Goal: Entertainment & Leisure: Consume media (video, audio)

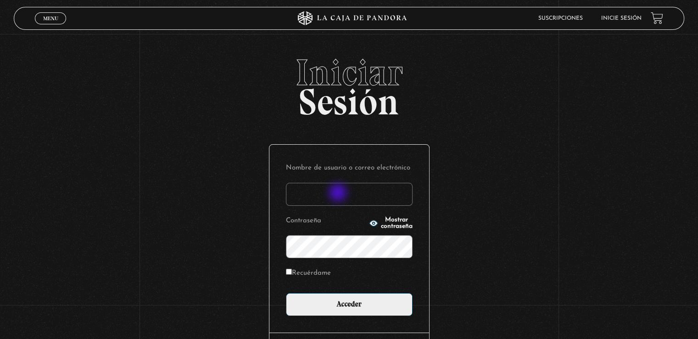
click at [339, 193] on input "Nombre de usuario o correo electrónico" at bounding box center [349, 194] width 127 height 23
type input "daniros2190@gmail.com"
click at [286, 293] on input "Acceder" at bounding box center [349, 304] width 127 height 23
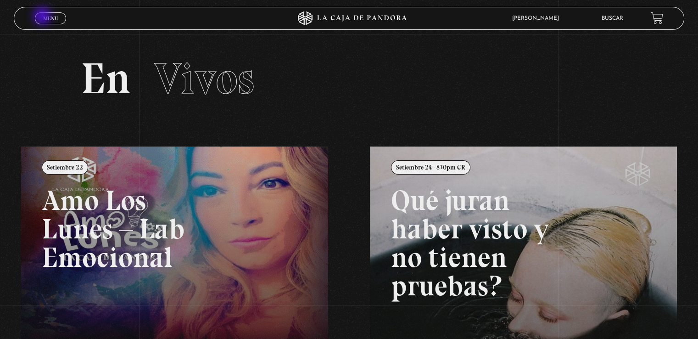
click at [45, 17] on span "Menu" at bounding box center [50, 19] width 15 height 6
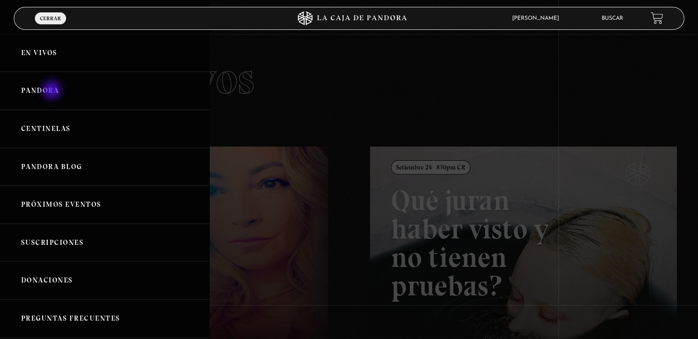
click at [53, 91] on link "Pandora" at bounding box center [104, 91] width 209 height 38
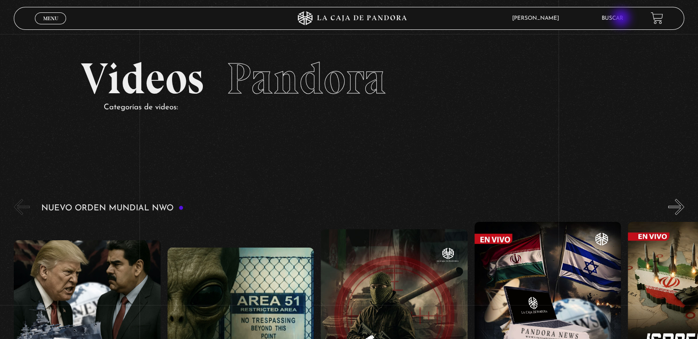
click at [622, 19] on link "Buscar" at bounding box center [613, 19] width 22 height 6
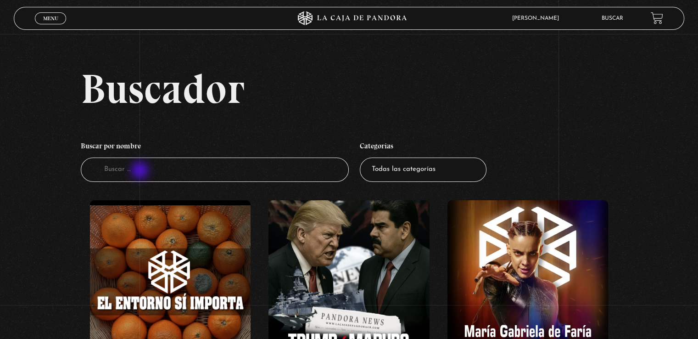
click at [141, 171] on input "Buscador" at bounding box center [215, 169] width 268 height 24
type input "budu"
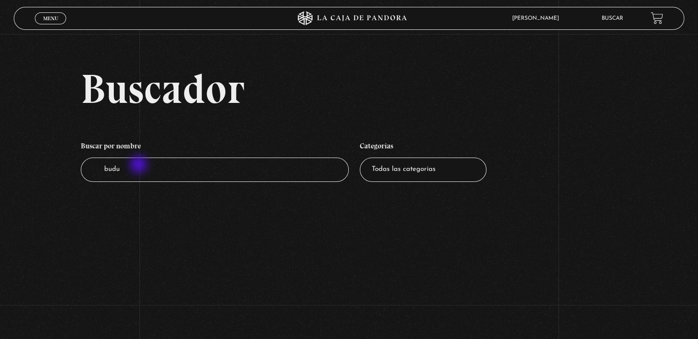
click at [140, 165] on input "budu" at bounding box center [215, 169] width 268 height 24
type input "b"
type input "vud"
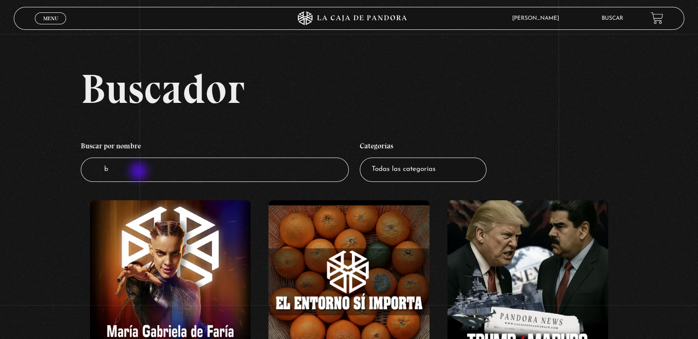
click at [140, 172] on input "b" at bounding box center [215, 169] width 268 height 24
type input "vud"
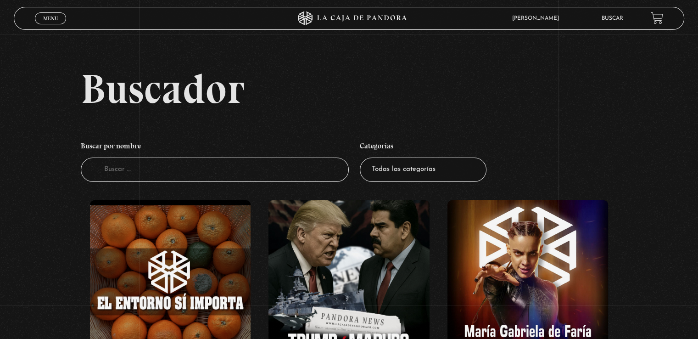
click at [140, 172] on input "Buscador" at bounding box center [215, 169] width 268 height 24
type input "vudu"
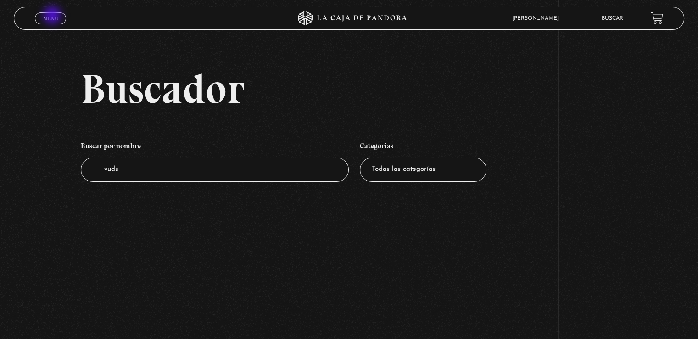
click at [53, 16] on span "Menu" at bounding box center [50, 19] width 15 height 6
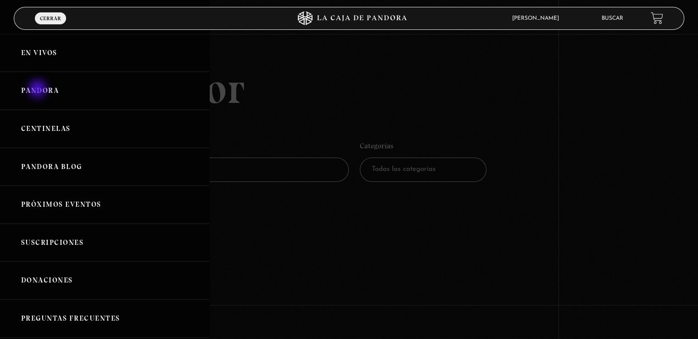
click at [39, 89] on link "Pandora" at bounding box center [104, 91] width 209 height 38
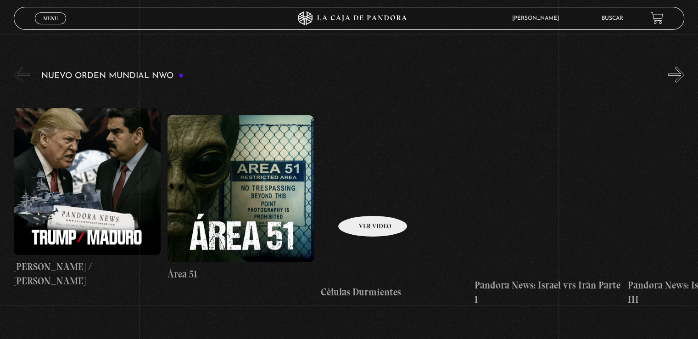
scroll to position [138, 0]
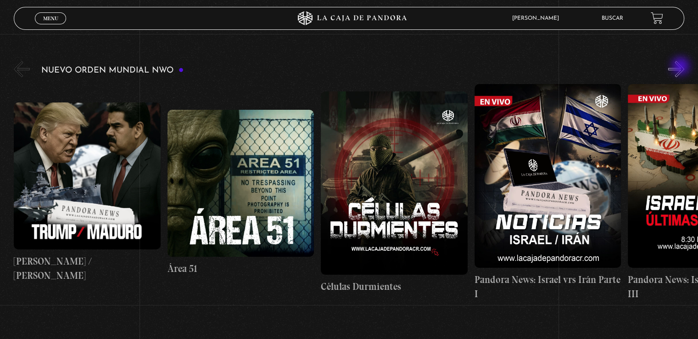
click at [681, 67] on button "»" at bounding box center [676, 69] width 16 height 16
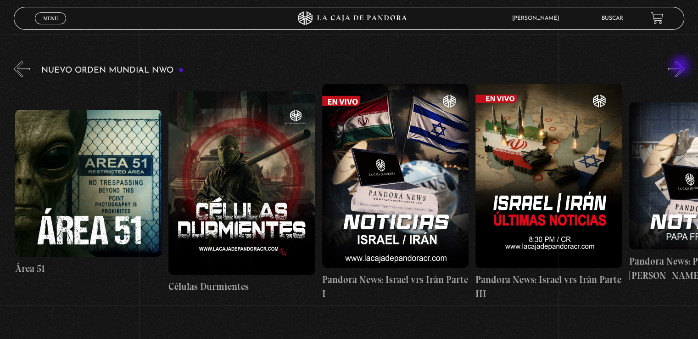
click at [681, 67] on button "»" at bounding box center [676, 69] width 16 height 16
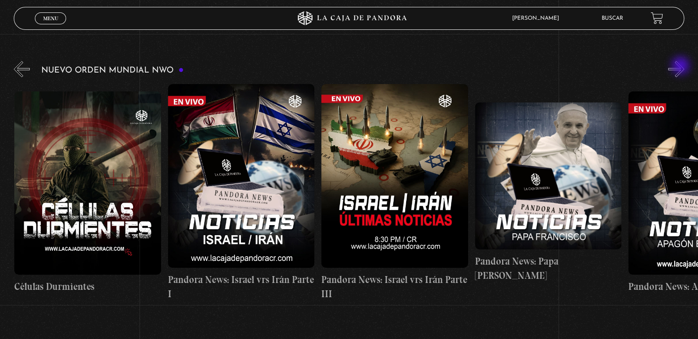
click at [681, 67] on button "»" at bounding box center [676, 69] width 16 height 16
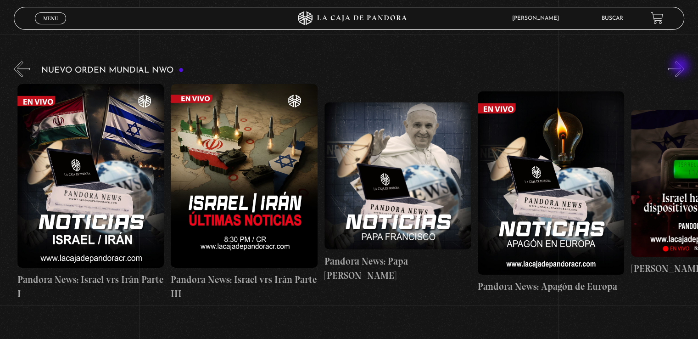
click at [681, 67] on button "»" at bounding box center [676, 69] width 16 height 16
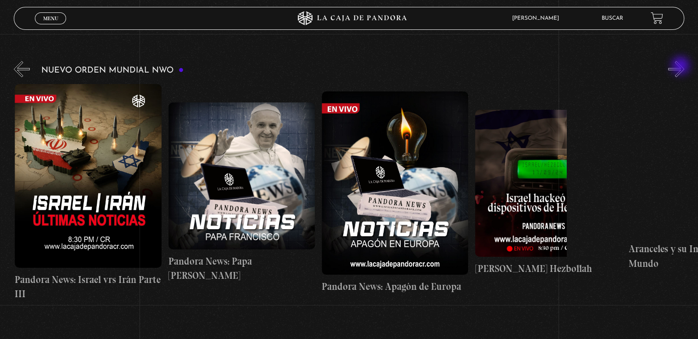
click at [681, 67] on button "»" at bounding box center [676, 69] width 16 height 16
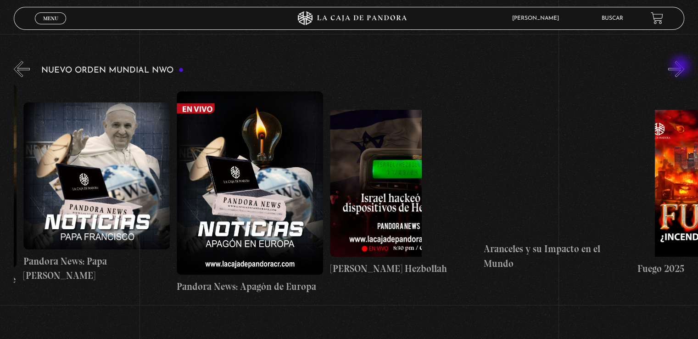
click at [681, 67] on button "»" at bounding box center [676, 69] width 16 height 16
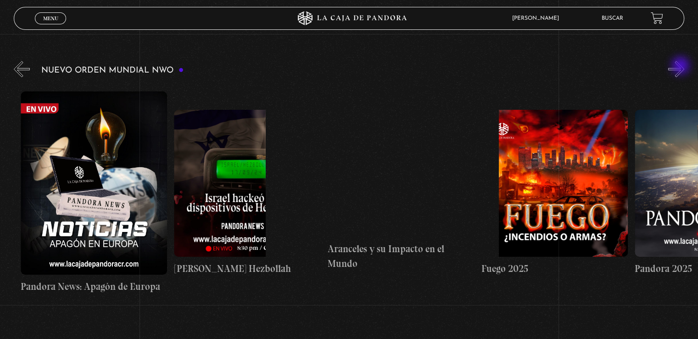
click at [681, 67] on button "»" at bounding box center [676, 69] width 16 height 16
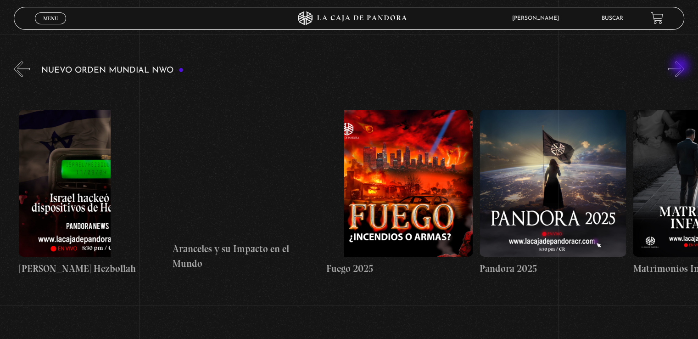
click at [681, 67] on button "»" at bounding box center [676, 69] width 16 height 16
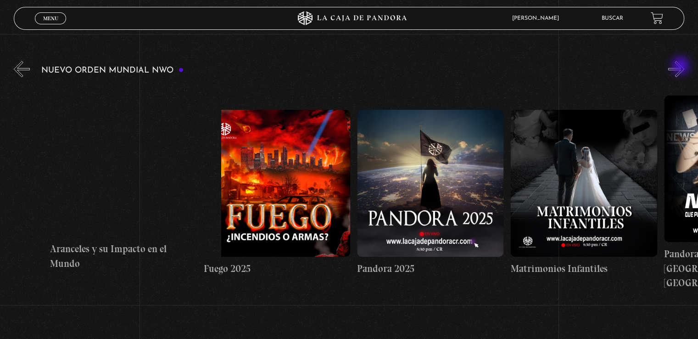
click at [681, 67] on button "»" at bounding box center [676, 69] width 16 height 16
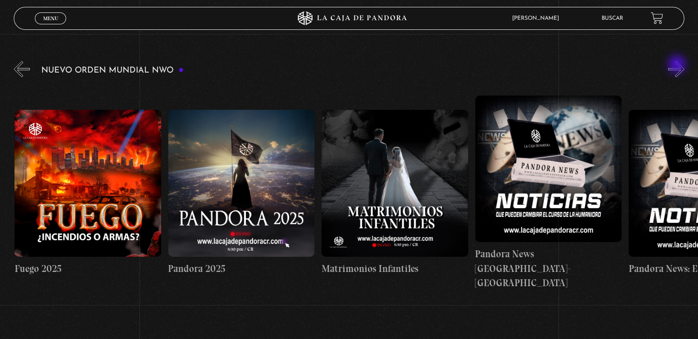
scroll to position [0, 1381]
click at [684, 68] on button "»" at bounding box center [676, 69] width 16 height 16
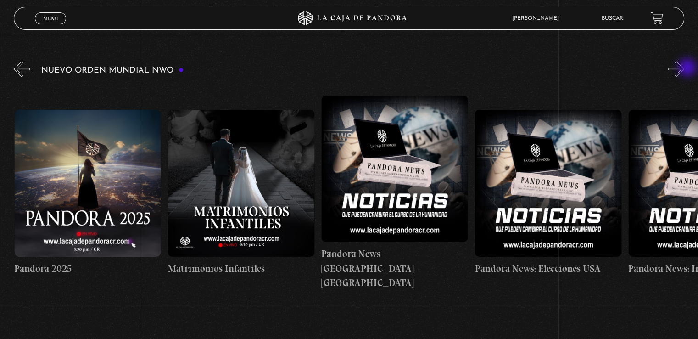
click at [684, 68] on button "»" at bounding box center [676, 69] width 16 height 16
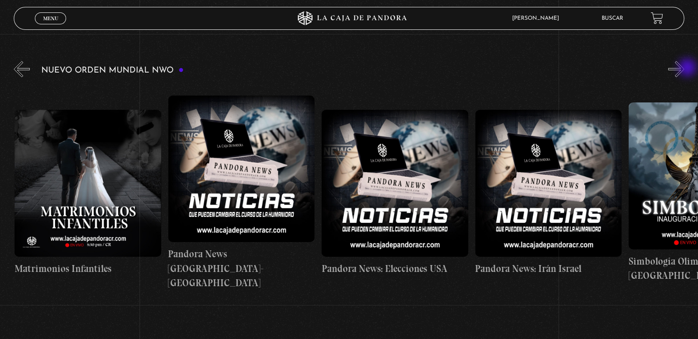
click at [684, 68] on button "»" at bounding box center [676, 69] width 16 height 16
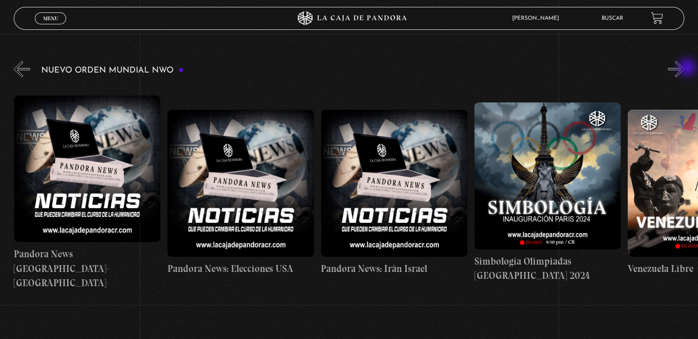
click at [684, 68] on button "»" at bounding box center [676, 69] width 16 height 16
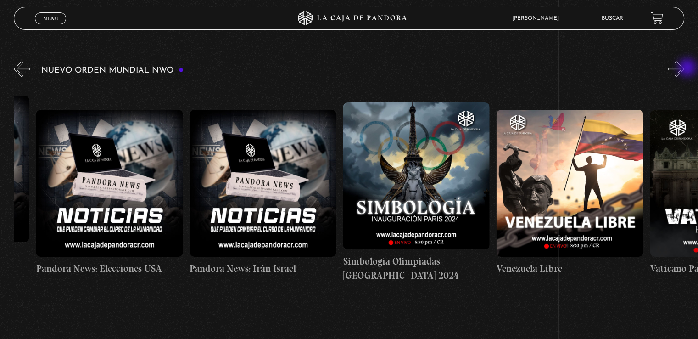
click at [684, 68] on button "»" at bounding box center [676, 69] width 16 height 16
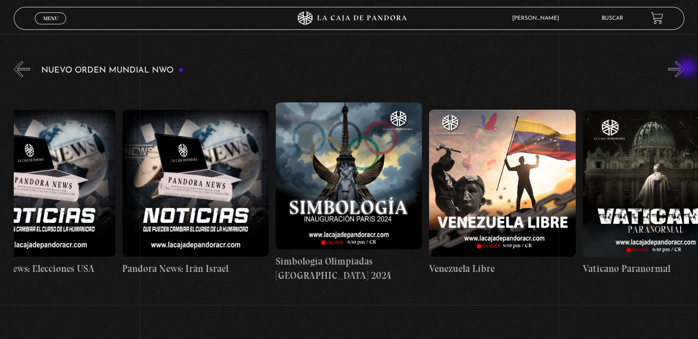
click at [684, 68] on button "»" at bounding box center [676, 69] width 16 height 16
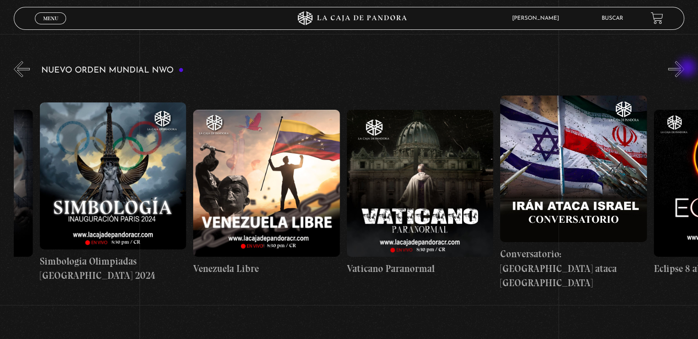
click at [684, 68] on button "»" at bounding box center [676, 69] width 16 height 16
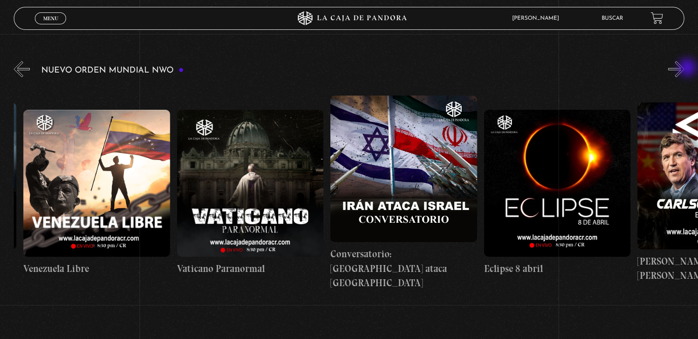
click at [684, 68] on button "»" at bounding box center [676, 69] width 16 height 16
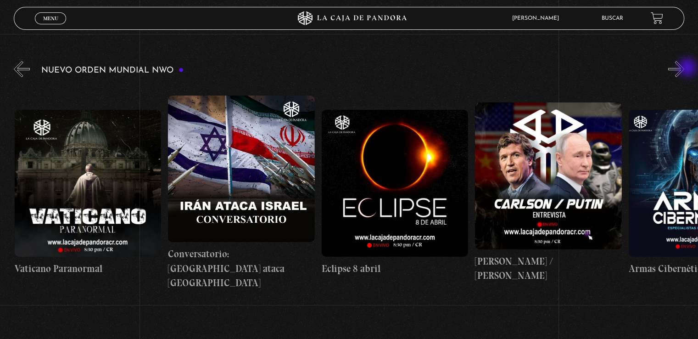
scroll to position [0, 2609]
click at [684, 68] on button "»" at bounding box center [676, 69] width 16 height 16
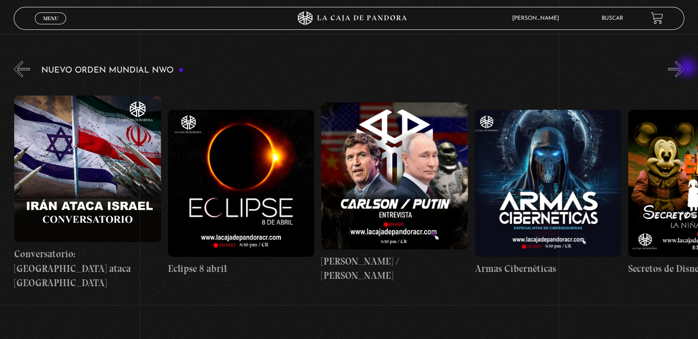
click at [684, 68] on button "»" at bounding box center [676, 69] width 16 height 16
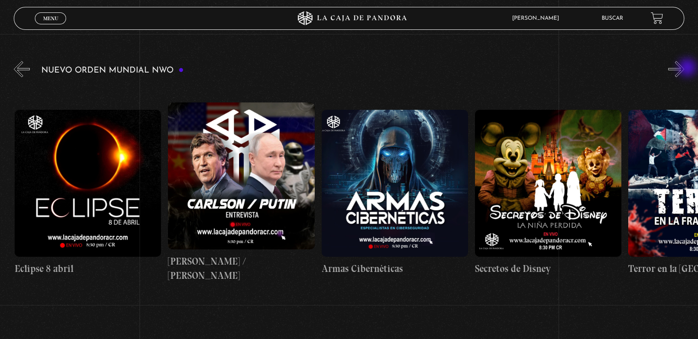
click at [684, 68] on button "»" at bounding box center [676, 69] width 16 height 16
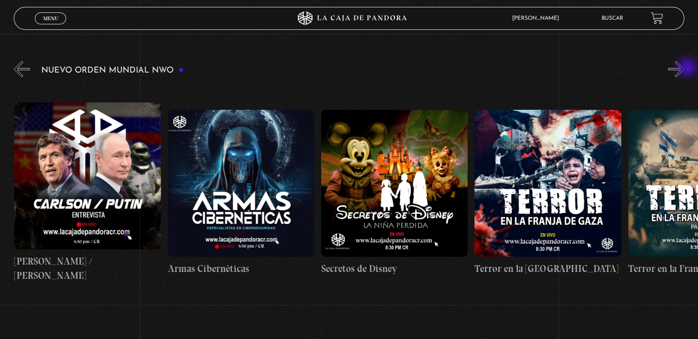
click at [684, 68] on button "»" at bounding box center [676, 69] width 16 height 16
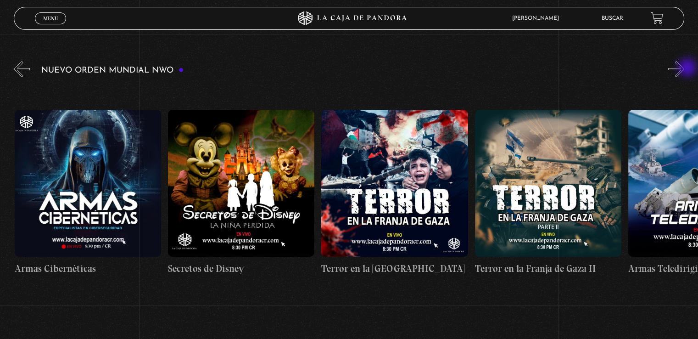
scroll to position [0, 3223]
click at [682, 72] on button "»" at bounding box center [676, 69] width 16 height 16
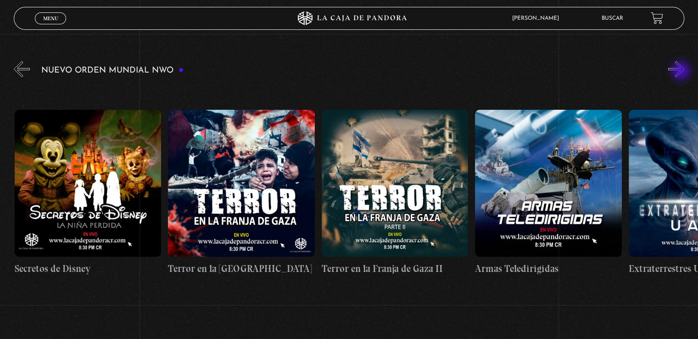
scroll to position [0, 3376]
click at [682, 72] on button "»" at bounding box center [676, 69] width 16 height 16
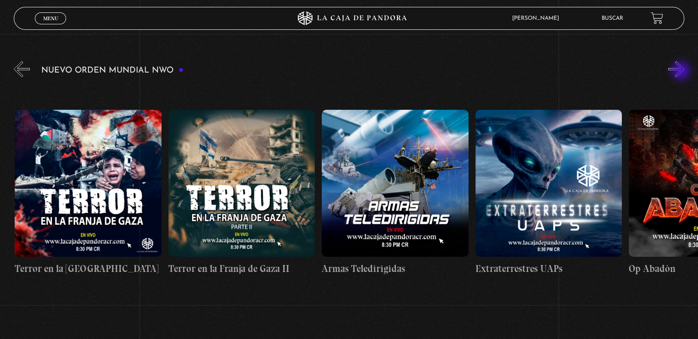
scroll to position [0, 3530]
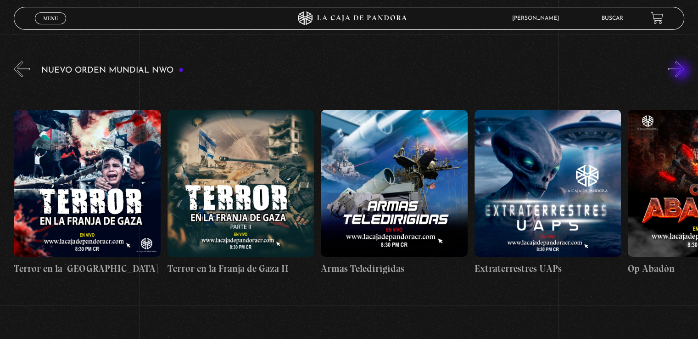
click at [682, 72] on button "»" at bounding box center [676, 69] width 16 height 16
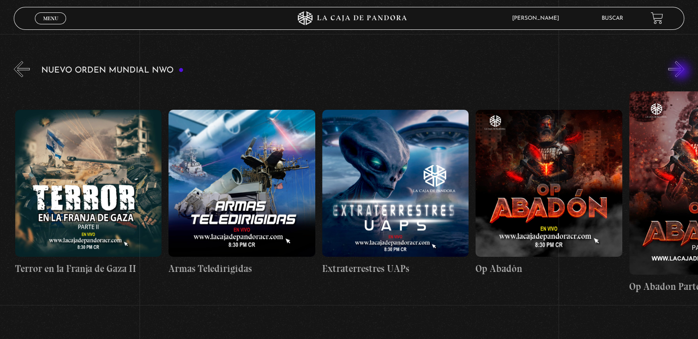
click at [682, 72] on button "»" at bounding box center [676, 69] width 16 height 16
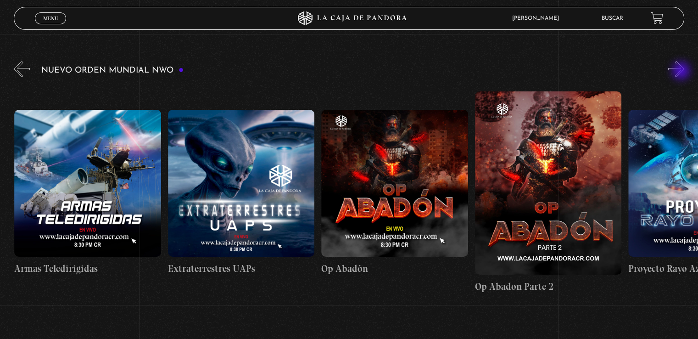
click at [682, 72] on button "»" at bounding box center [676, 69] width 16 height 16
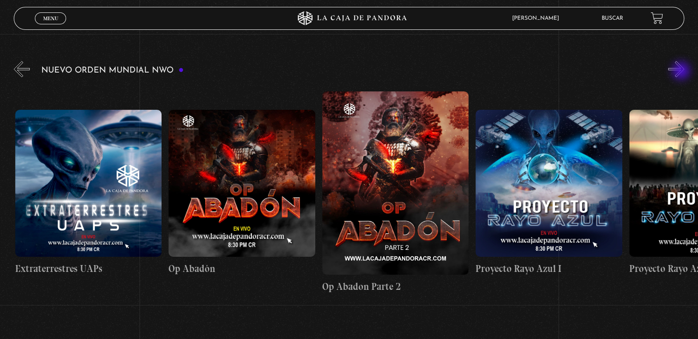
scroll to position [0, 3990]
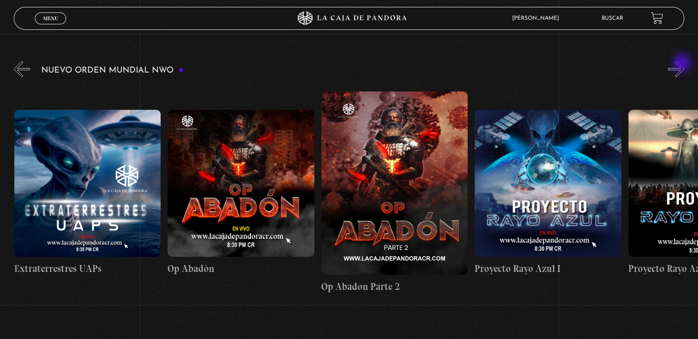
click at [683, 64] on button "»" at bounding box center [676, 69] width 16 height 16
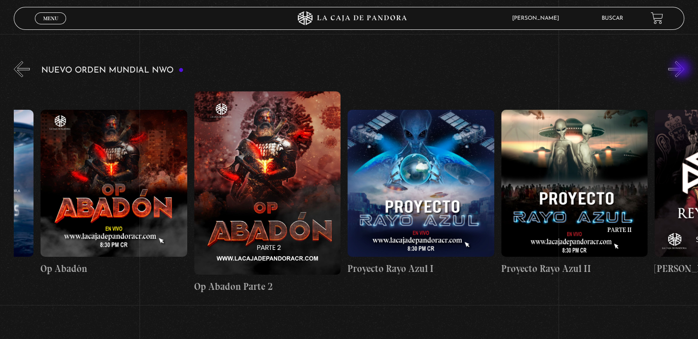
click at [682, 69] on button "»" at bounding box center [676, 69] width 16 height 16
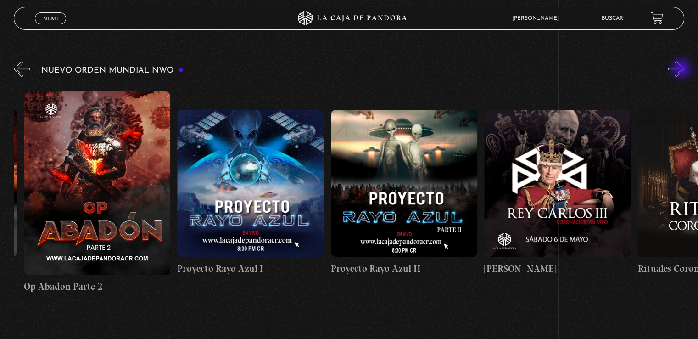
click at [682, 69] on button "»" at bounding box center [676, 69] width 16 height 16
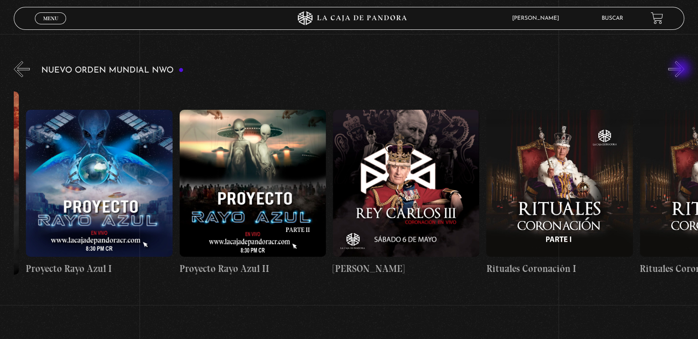
click at [682, 69] on button "»" at bounding box center [676, 69] width 16 height 16
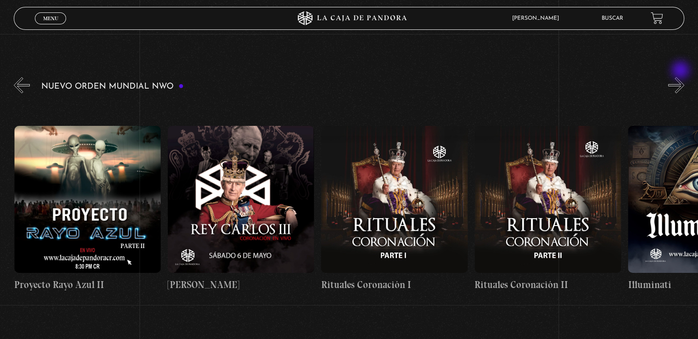
scroll to position [92, 0]
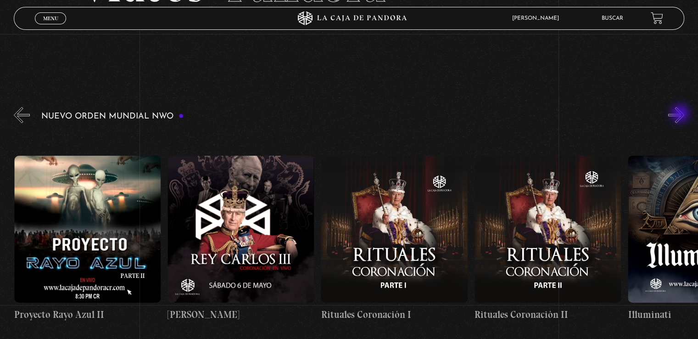
click at [681, 114] on button "»" at bounding box center [676, 115] width 16 height 16
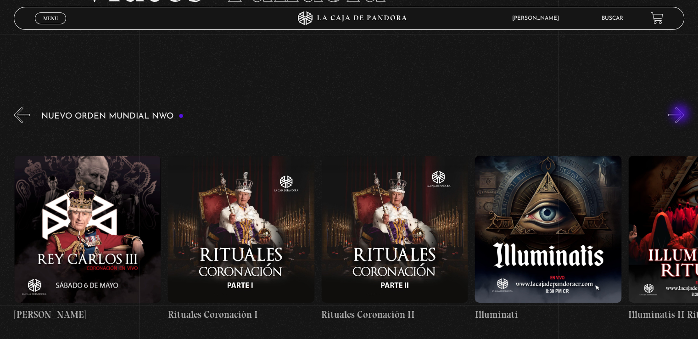
click at [681, 114] on button "»" at bounding box center [676, 115] width 16 height 16
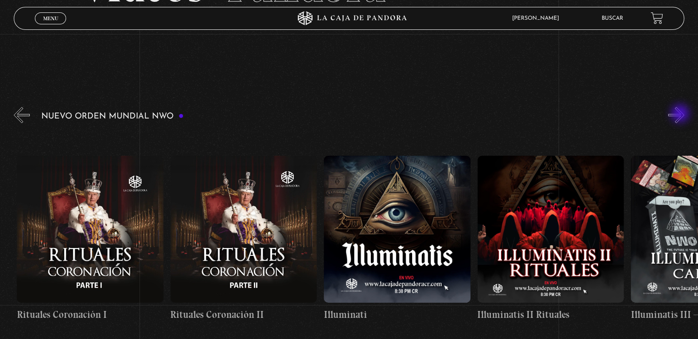
click at [681, 114] on button "»" at bounding box center [676, 115] width 16 height 16
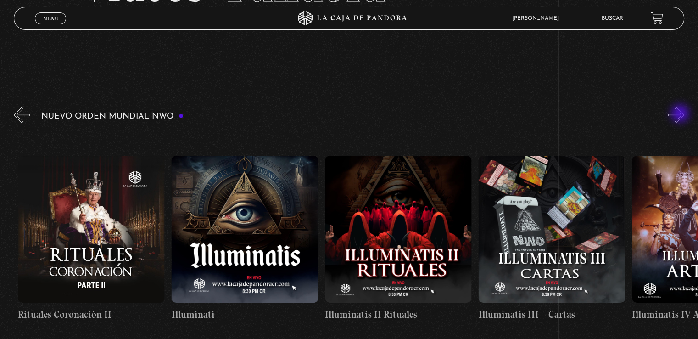
click at [681, 114] on button "»" at bounding box center [676, 115] width 16 height 16
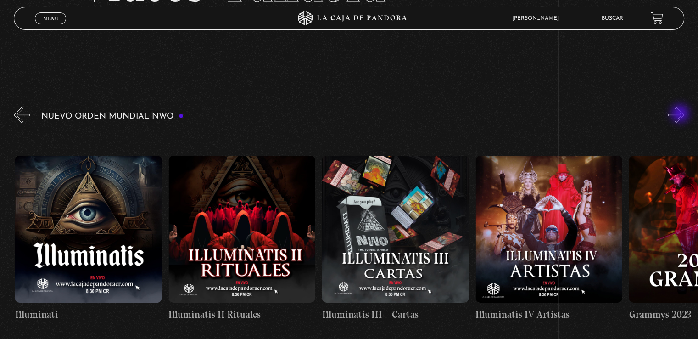
click at [681, 114] on button "»" at bounding box center [676, 115] width 16 height 16
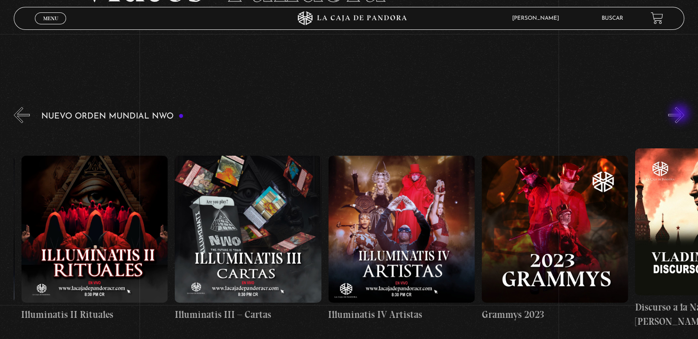
click at [681, 114] on button "»" at bounding box center [676, 115] width 16 height 16
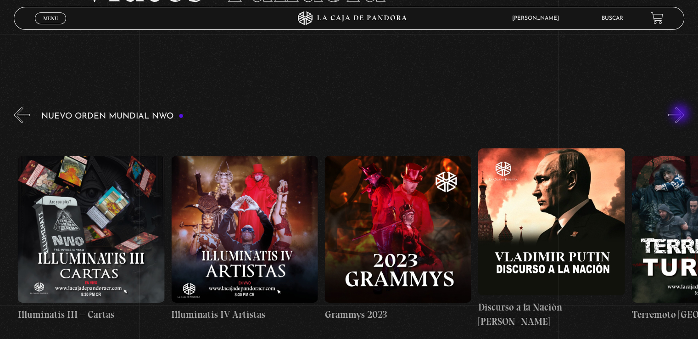
click at [681, 114] on button "»" at bounding box center [676, 115] width 16 height 16
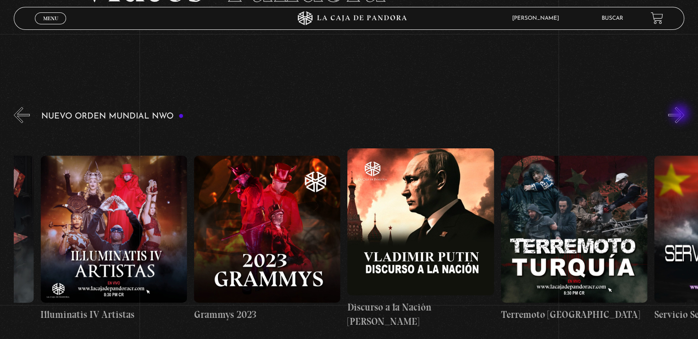
click at [681, 114] on button "»" at bounding box center [676, 115] width 16 height 16
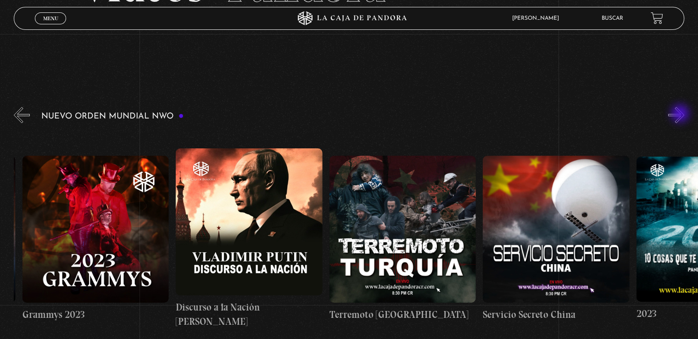
click at [681, 114] on button "»" at bounding box center [676, 115] width 16 height 16
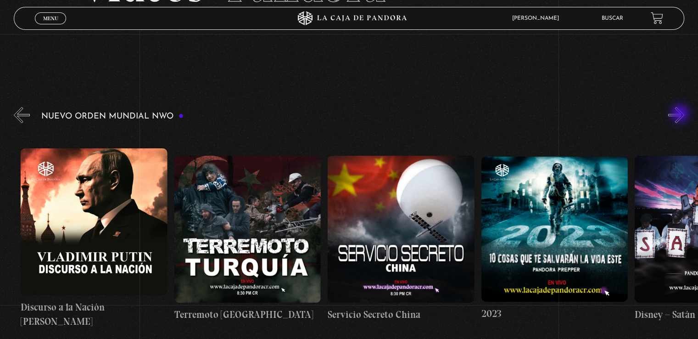
click at [681, 114] on button "»" at bounding box center [676, 115] width 16 height 16
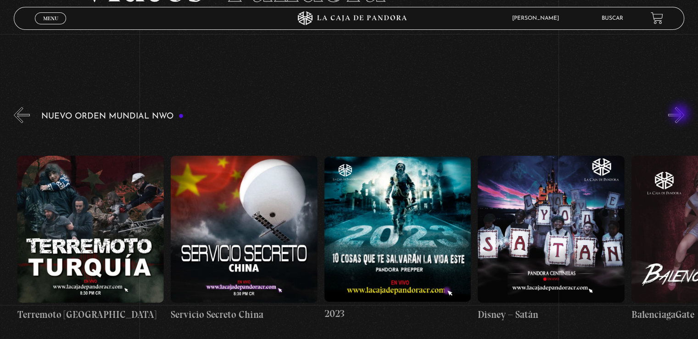
click at [681, 114] on button "»" at bounding box center [676, 115] width 16 height 16
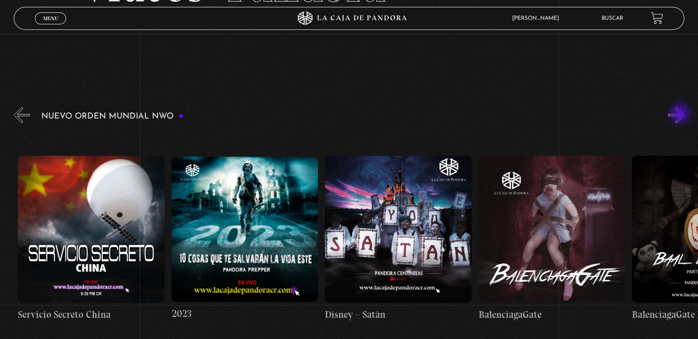
click at [681, 114] on button "»" at bounding box center [676, 115] width 16 height 16
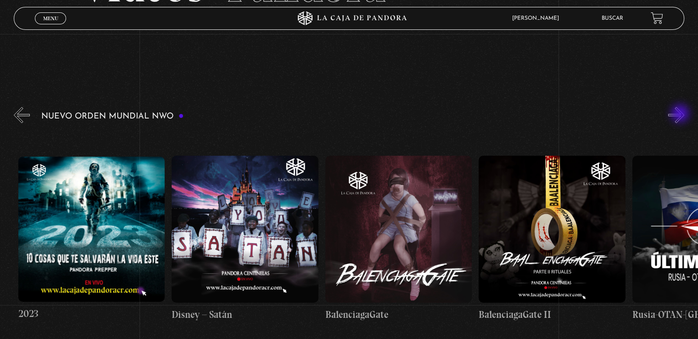
click at [681, 114] on button "»" at bounding box center [676, 115] width 16 height 16
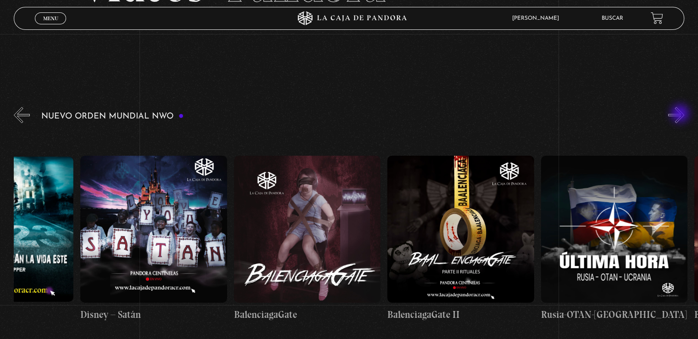
click at [681, 114] on button "»" at bounding box center [676, 115] width 16 height 16
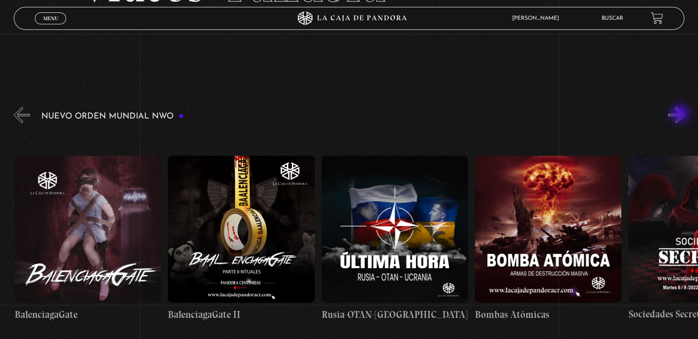
click at [681, 114] on button "»" at bounding box center [676, 115] width 16 height 16
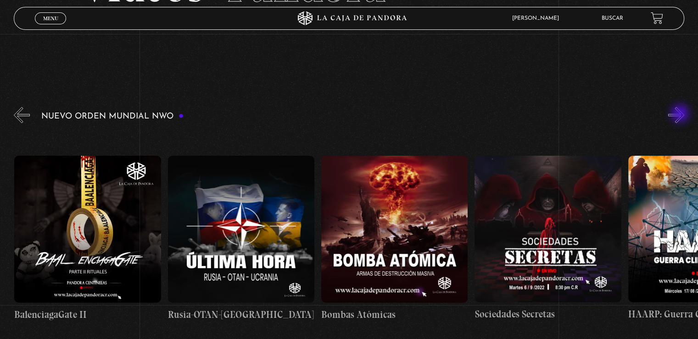
scroll to position [0, 6906]
click at [681, 114] on button "»" at bounding box center [676, 115] width 16 height 16
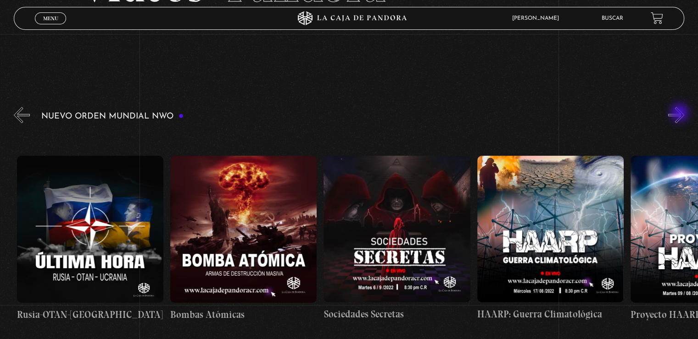
click at [681, 113] on button "»" at bounding box center [676, 115] width 16 height 16
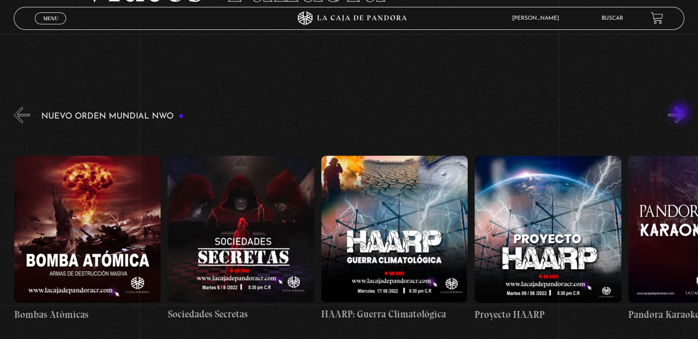
scroll to position [0, 7213]
click at [681, 113] on button "»" at bounding box center [676, 115] width 16 height 16
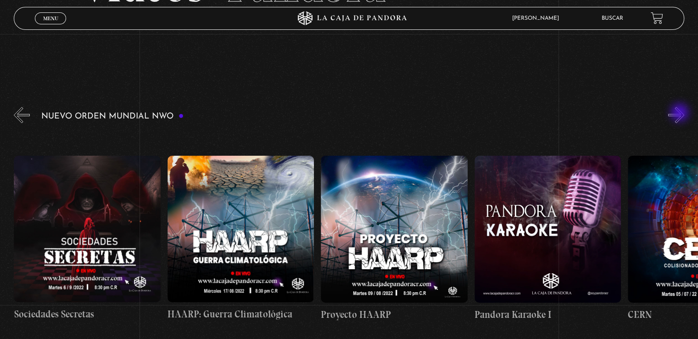
click at [681, 113] on button "»" at bounding box center [676, 115] width 16 height 16
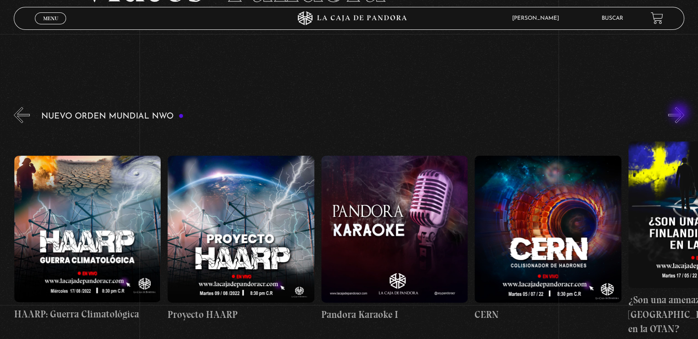
click at [681, 113] on button "»" at bounding box center [676, 115] width 16 height 16
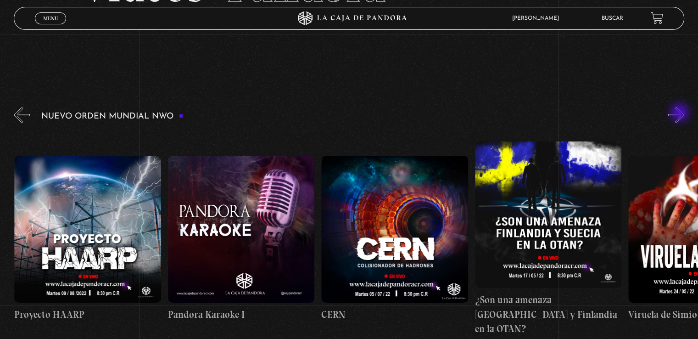
click at [681, 113] on button "»" at bounding box center [676, 115] width 16 height 16
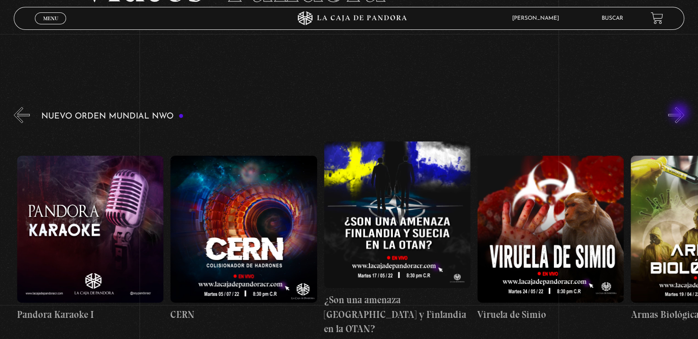
click at [681, 113] on button "»" at bounding box center [676, 115] width 16 height 16
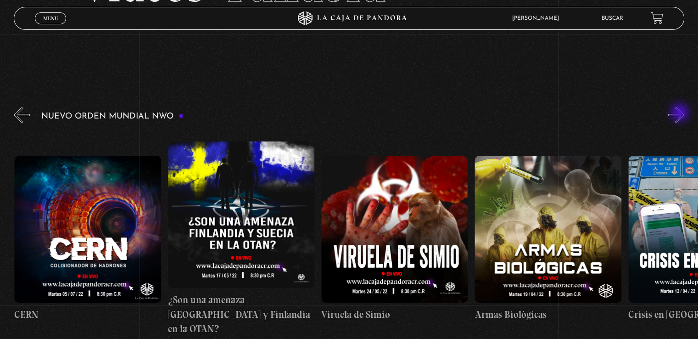
click at [681, 113] on button "»" at bounding box center [676, 115] width 16 height 16
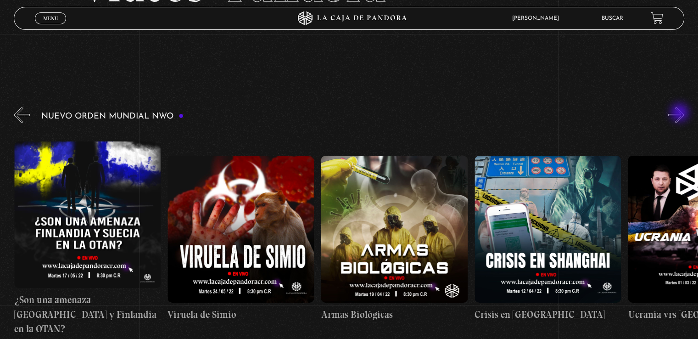
click at [681, 113] on button "»" at bounding box center [676, 115] width 16 height 16
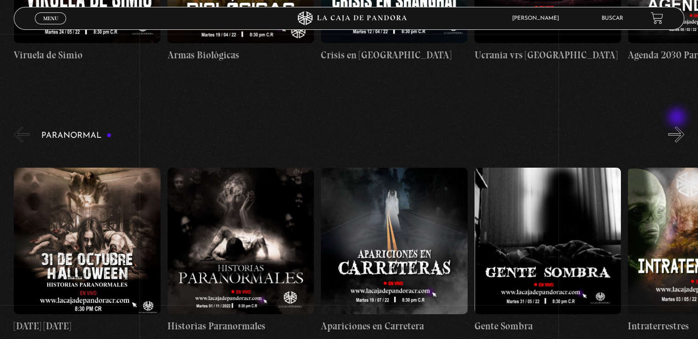
scroll to position [367, 0]
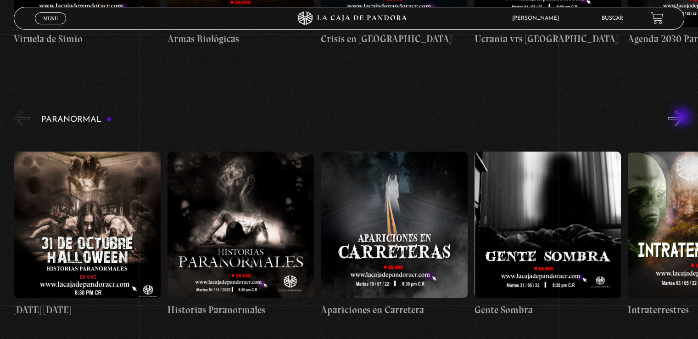
click at [683, 117] on button "»" at bounding box center [676, 118] width 16 height 16
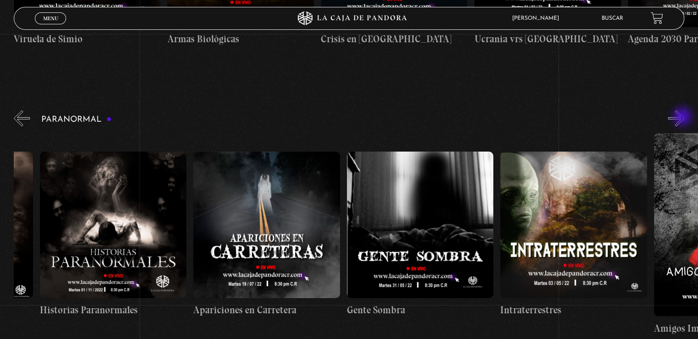
click at [683, 117] on button "»" at bounding box center [676, 118] width 16 height 16
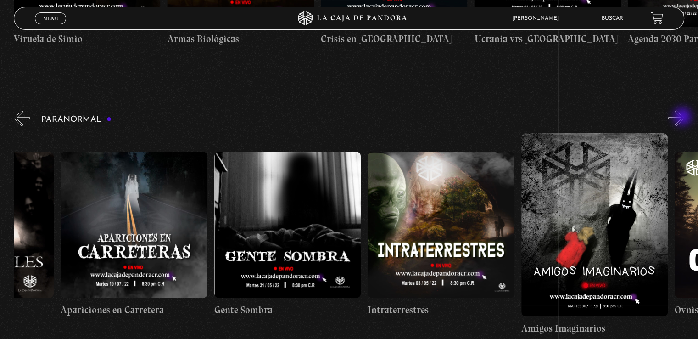
click at [683, 117] on button "»" at bounding box center [676, 118] width 16 height 16
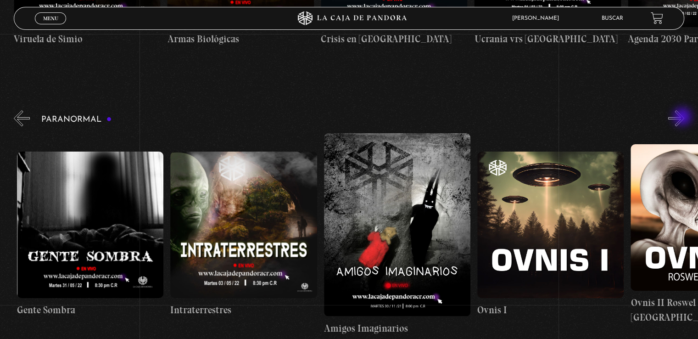
click at [683, 117] on button "»" at bounding box center [676, 118] width 16 height 16
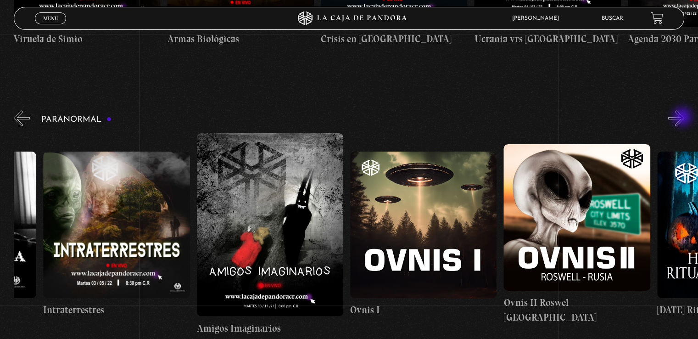
click at [683, 117] on button "»" at bounding box center [676, 118] width 16 height 16
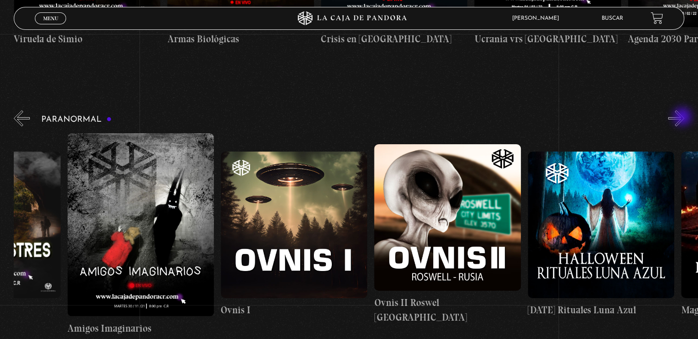
click at [683, 117] on button "»" at bounding box center [676, 118] width 16 height 16
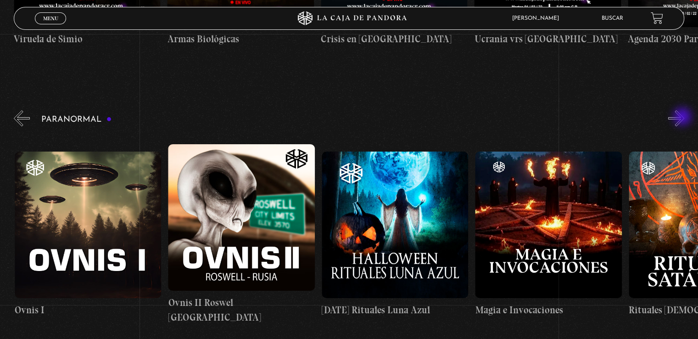
click at [683, 117] on button "»" at bounding box center [676, 118] width 16 height 16
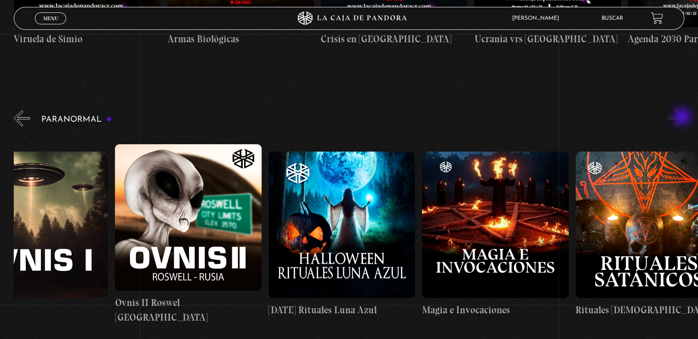
scroll to position [0, 997]
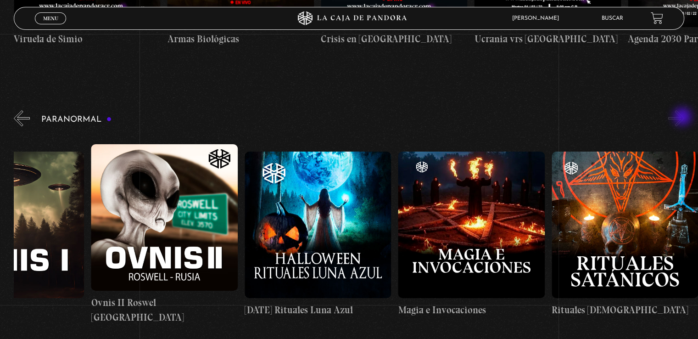
click at [683, 117] on button "»" at bounding box center [676, 118] width 16 height 16
click at [683, 118] on button "»" at bounding box center [676, 118] width 16 height 16
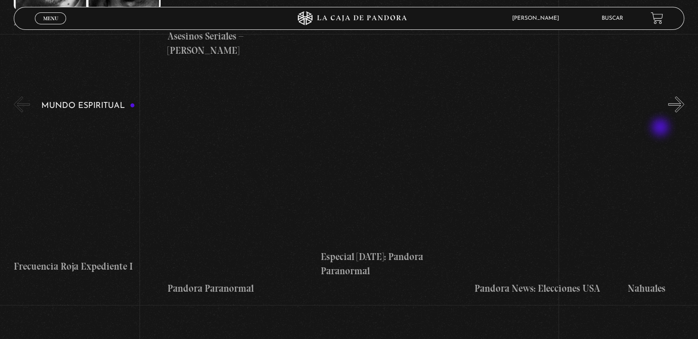
scroll to position [2753, 0]
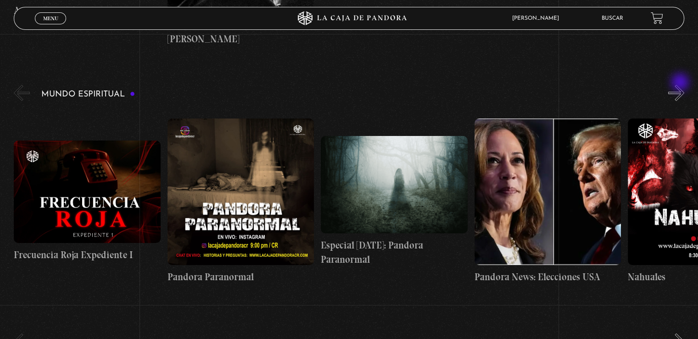
click at [681, 85] on button "»" at bounding box center [676, 93] width 16 height 16
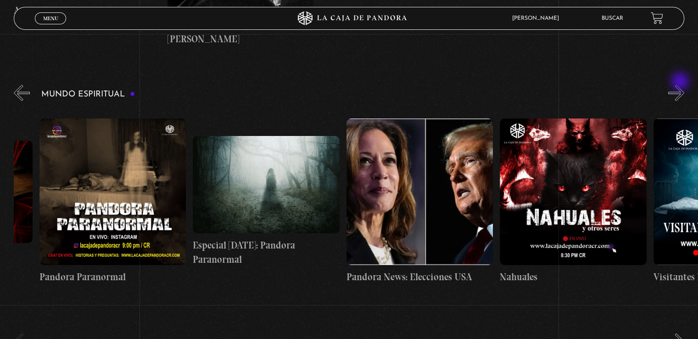
click at [681, 85] on button "»" at bounding box center [676, 93] width 16 height 16
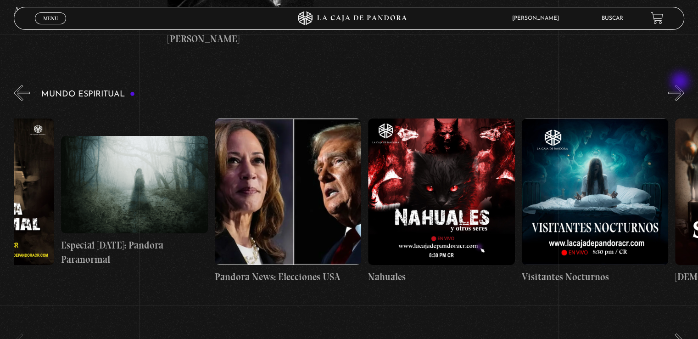
click at [681, 85] on button "»" at bounding box center [676, 93] width 16 height 16
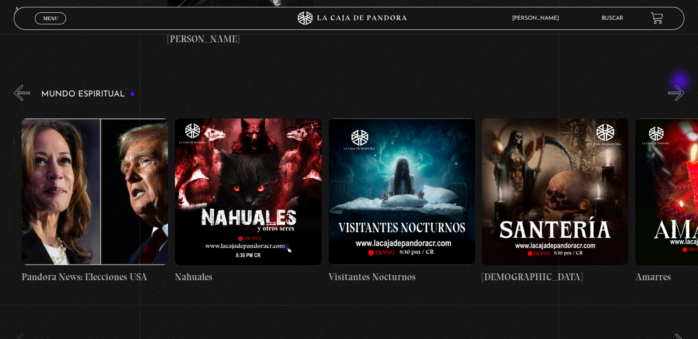
click at [681, 85] on button "»" at bounding box center [676, 93] width 16 height 16
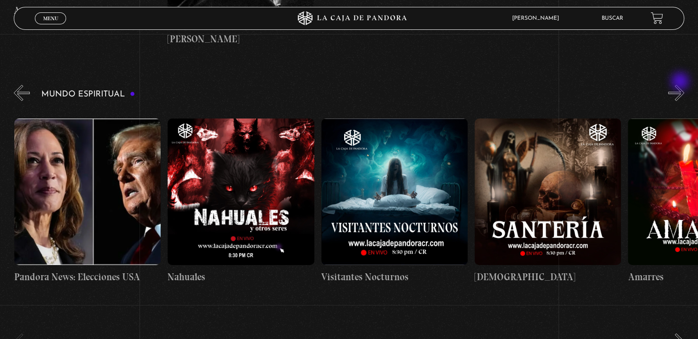
click at [681, 85] on button "»" at bounding box center [676, 93] width 16 height 16
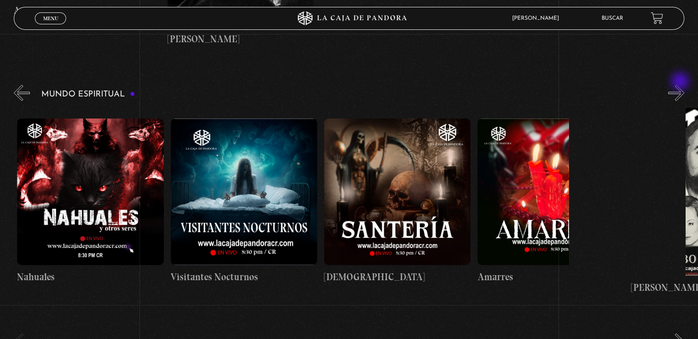
click at [681, 85] on button "»" at bounding box center [676, 93] width 16 height 16
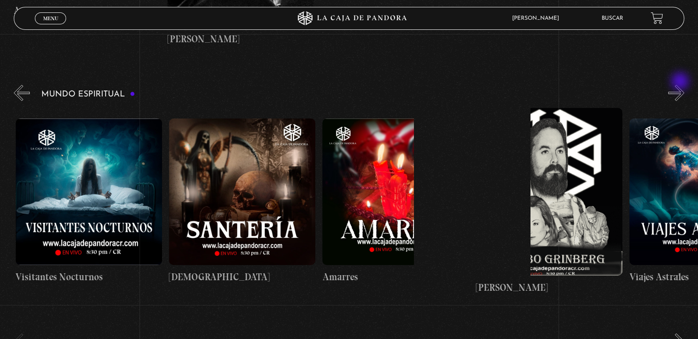
click at [681, 85] on button "»" at bounding box center [676, 93] width 16 height 16
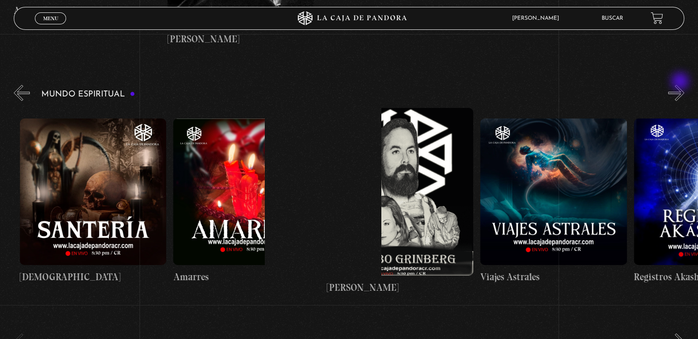
click at [681, 85] on button "»" at bounding box center [676, 93] width 16 height 16
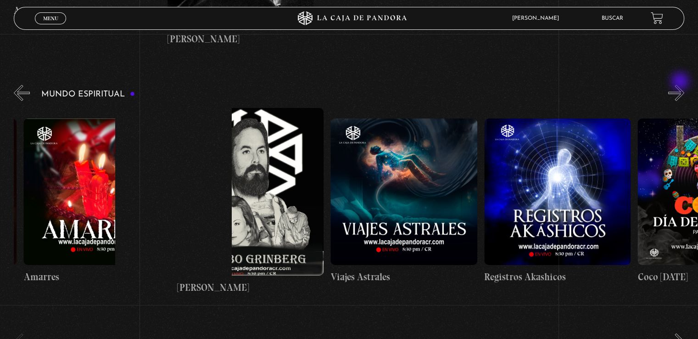
click at [681, 85] on button "»" at bounding box center [676, 93] width 16 height 16
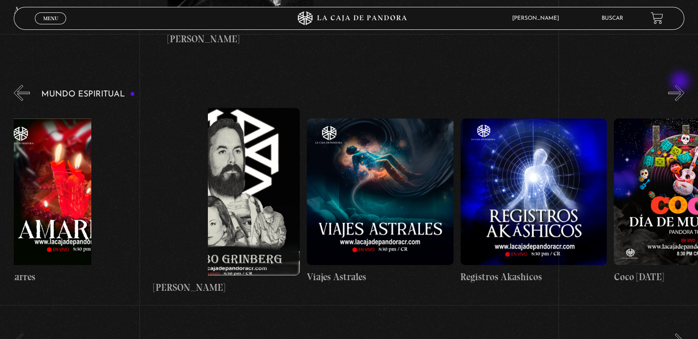
scroll to position [0, 1228]
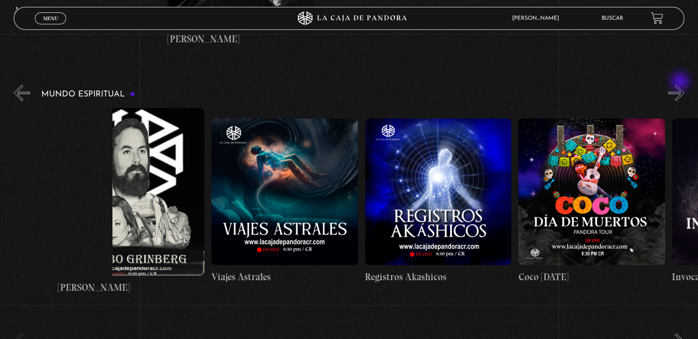
click at [681, 85] on button "»" at bounding box center [676, 93] width 16 height 16
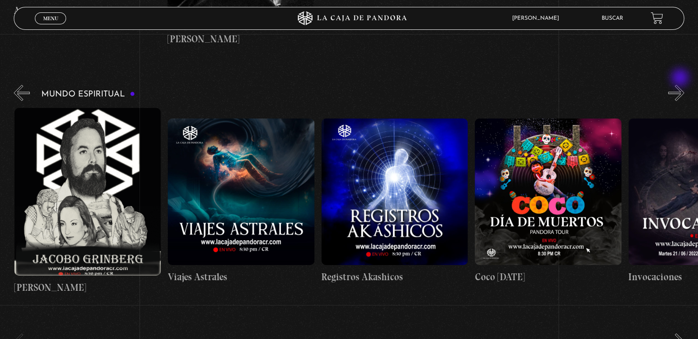
click at [681, 85] on button "»" at bounding box center [676, 93] width 16 height 16
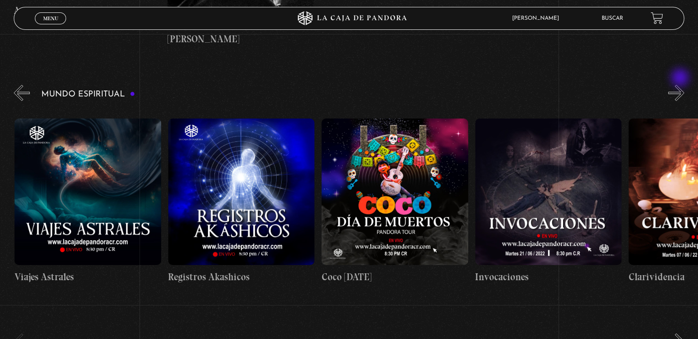
click at [681, 85] on button "»" at bounding box center [676, 93] width 16 height 16
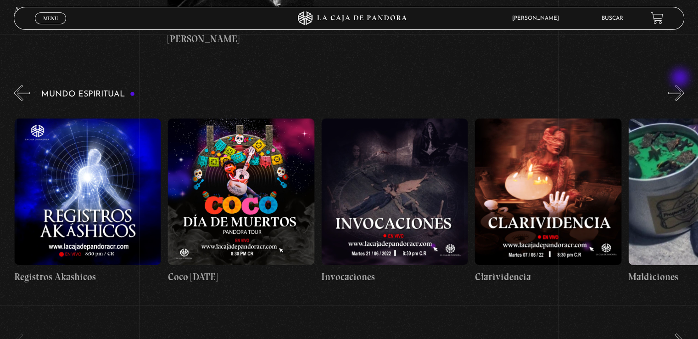
click at [681, 85] on button "»" at bounding box center [676, 93] width 16 height 16
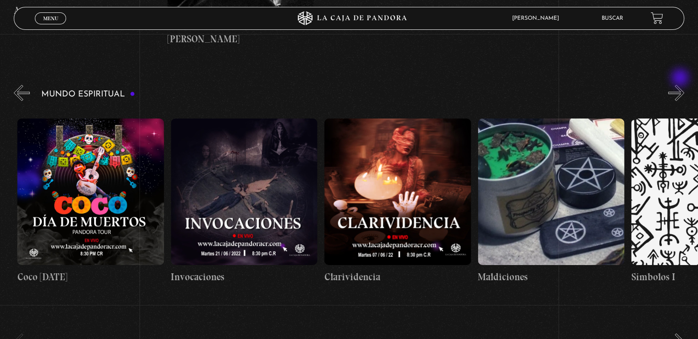
click at [681, 85] on button "»" at bounding box center [676, 93] width 16 height 16
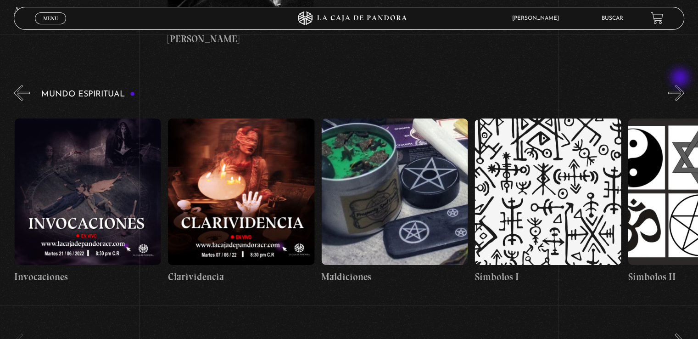
click at [681, 85] on button "»" at bounding box center [676, 93] width 16 height 16
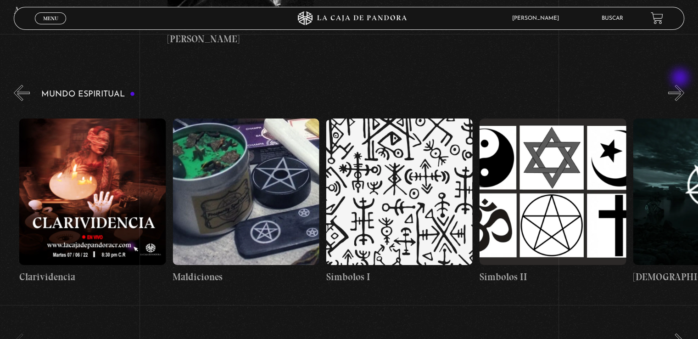
click at [681, 85] on button "»" at bounding box center [676, 93] width 16 height 16
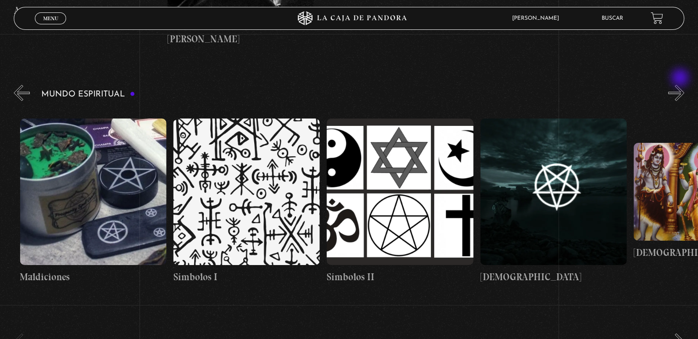
click at [681, 85] on button "»" at bounding box center [676, 93] width 16 height 16
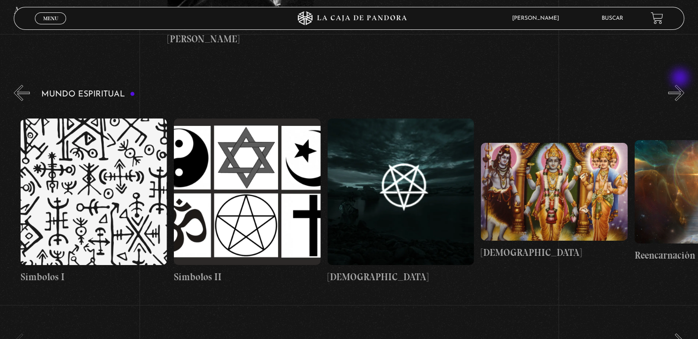
click at [681, 85] on button "»" at bounding box center [676, 93] width 16 height 16
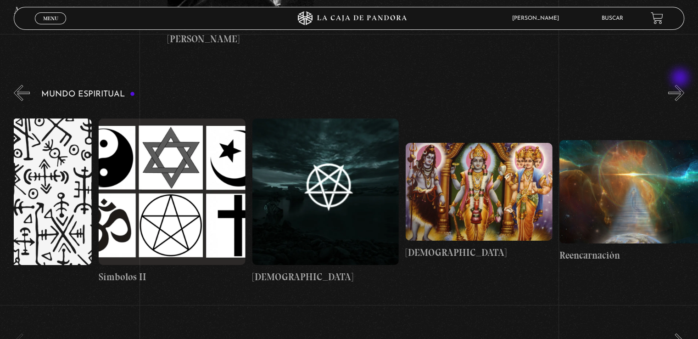
scroll to position [0, 2378]
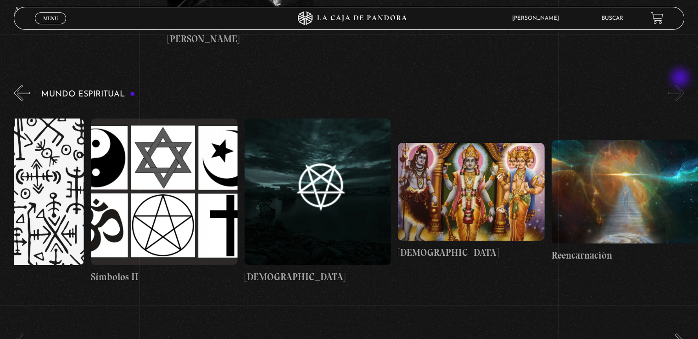
click at [681, 85] on button "»" at bounding box center [676, 93] width 16 height 16
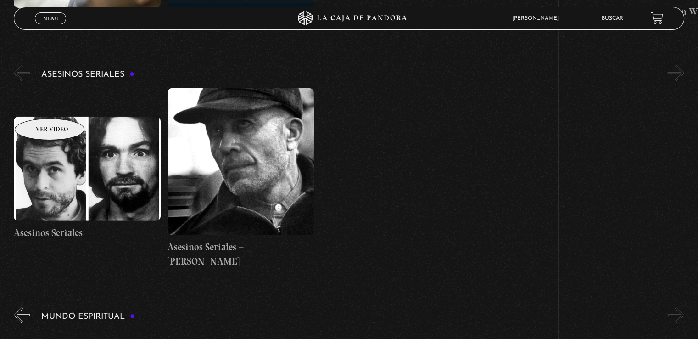
scroll to position [2669, 0]
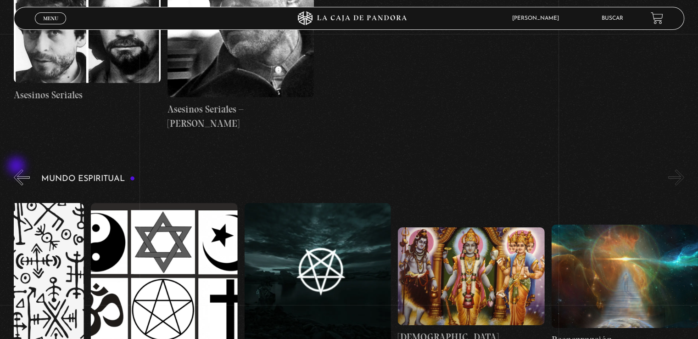
click at [17, 169] on button "«" at bounding box center [22, 177] width 16 height 16
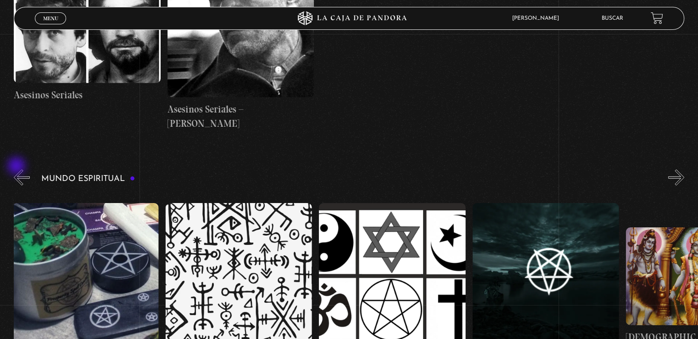
click at [17, 169] on button "«" at bounding box center [22, 177] width 16 height 16
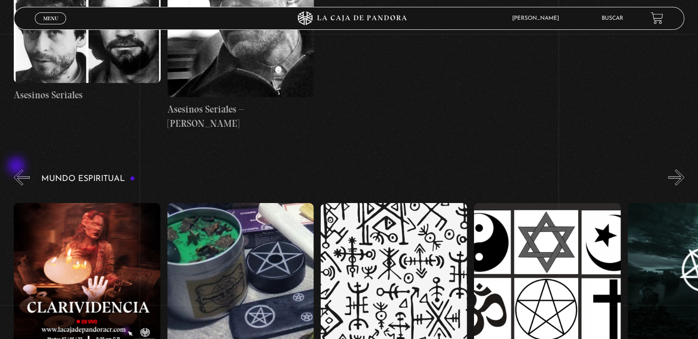
click at [17, 169] on button "«" at bounding box center [22, 177] width 16 height 16
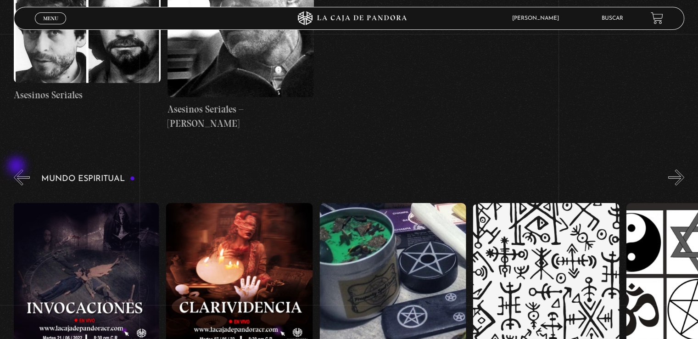
click at [17, 169] on button "«" at bounding box center [22, 177] width 16 height 16
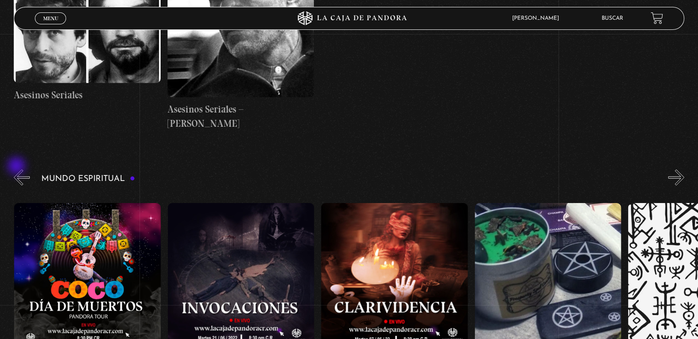
click at [17, 169] on button "«" at bounding box center [22, 177] width 16 height 16
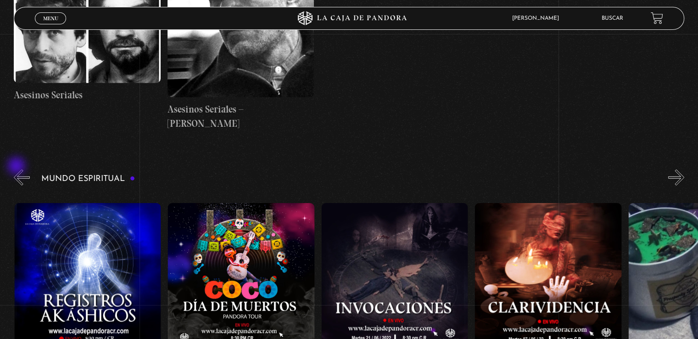
click at [17, 169] on button "«" at bounding box center [22, 177] width 16 height 16
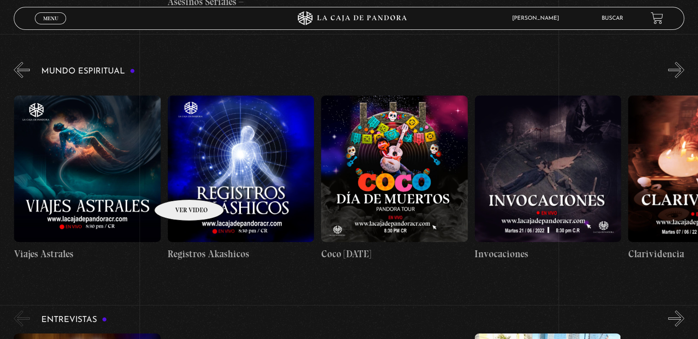
scroll to position [2761, 0]
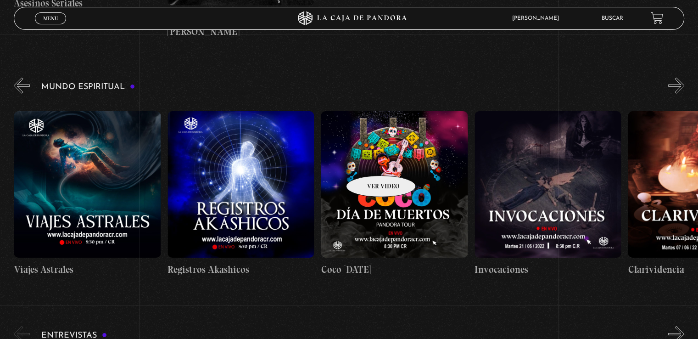
click at [369, 162] on figure at bounding box center [394, 184] width 146 height 146
click at [376, 143] on figure at bounding box center [394, 184] width 146 height 146
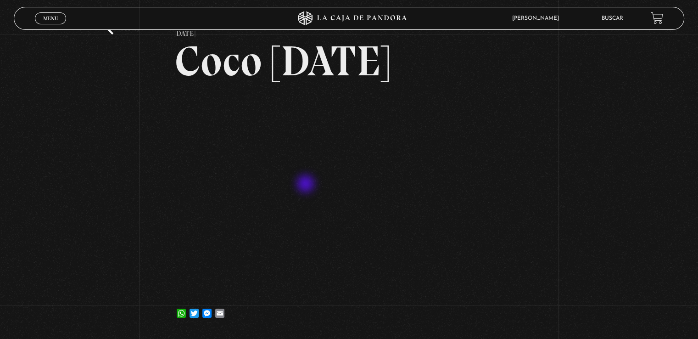
scroll to position [92, 0]
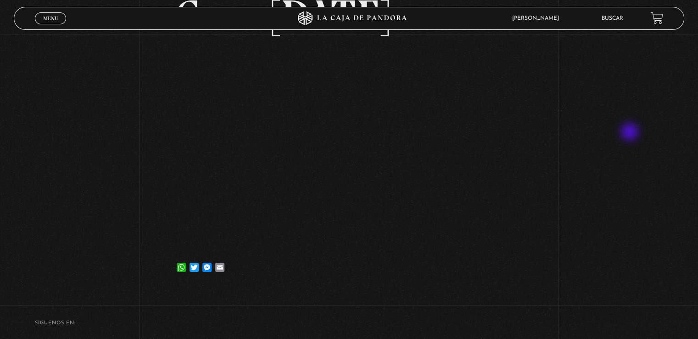
click at [631, 133] on div "Volver [DATE] Coco [DATE] WhatsApp Twitter Messenger Email" at bounding box center [349, 115] width 698 height 346
drag, startPoint x: 630, startPoint y: 148, endPoint x: 602, endPoint y: 195, distance: 54.1
click at [635, 211] on div "Volver [DATE] Coco [DATE] WhatsApp Twitter Messenger Email" at bounding box center [349, 115] width 698 height 346
drag, startPoint x: 625, startPoint y: 135, endPoint x: 576, endPoint y: 103, distance: 58.4
click at [576, 103] on div "Volver [DATE] Coco [DATE] WhatsApp Twitter Messenger Email" at bounding box center [349, 115] width 698 height 346
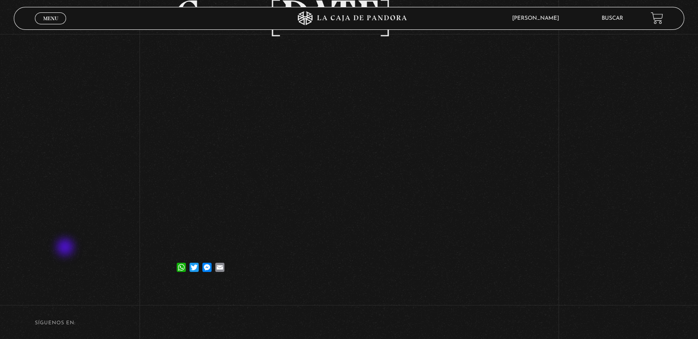
drag, startPoint x: 91, startPoint y: 206, endPoint x: 62, endPoint y: 214, distance: 30.5
click at [65, 246] on div "Volver [DATE] Coco [DATE] WhatsApp Twitter Messenger Email" at bounding box center [349, 115] width 698 height 346
drag, startPoint x: 79, startPoint y: 196, endPoint x: 115, endPoint y: 160, distance: 51.3
click at [115, 160] on div "Volver [DATE] Coco [DATE] WhatsApp Twitter Messenger Email" at bounding box center [349, 115] width 698 height 346
